Goal: Find contact information: Find contact information

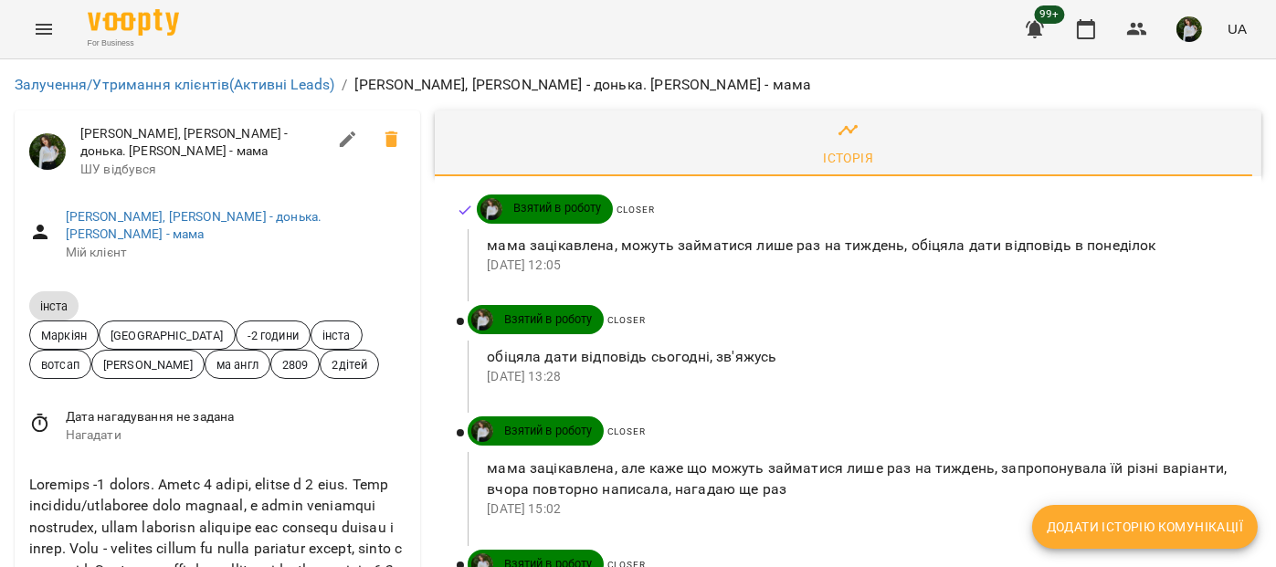
scroll to position [608, 0]
drag, startPoint x: 144, startPoint y: 291, endPoint x: 27, endPoint y: 298, distance: 117.1
copy link "+447742088531"
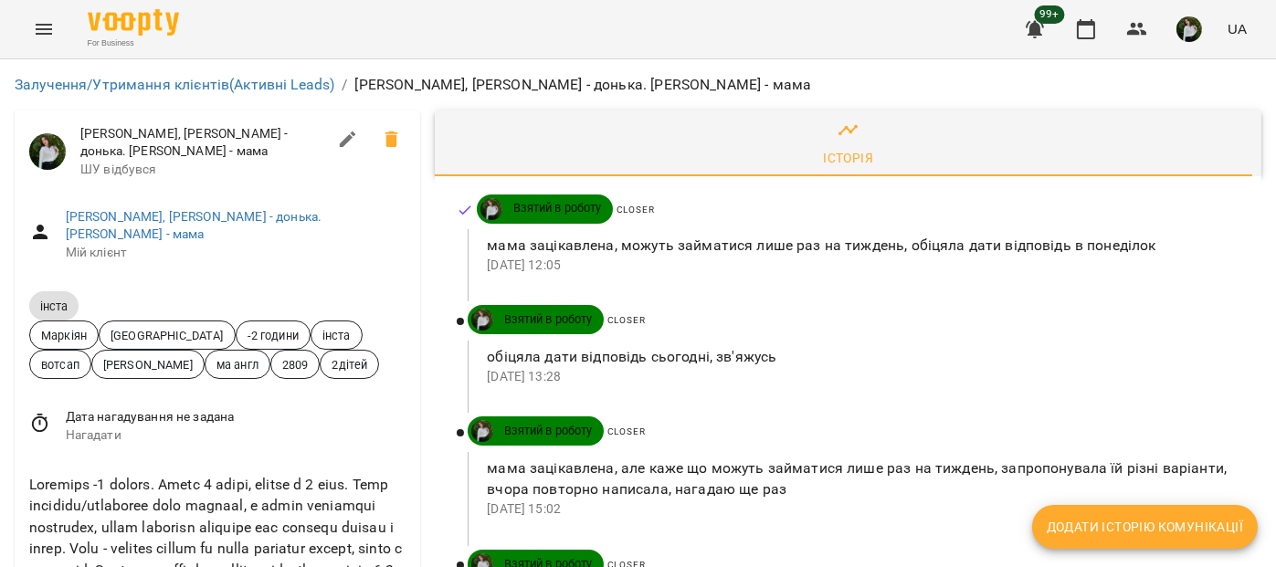
scroll to position [0, 0]
